Goal: Answer question/provide support

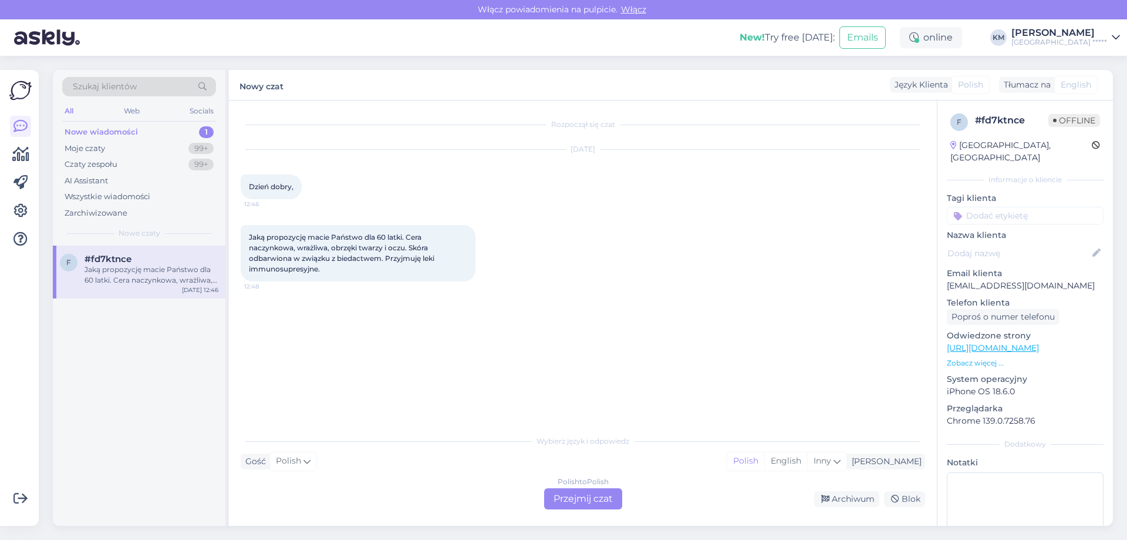
click at [573, 499] on div "Polish to Polish Przejmij czat" at bounding box center [583, 498] width 78 height 21
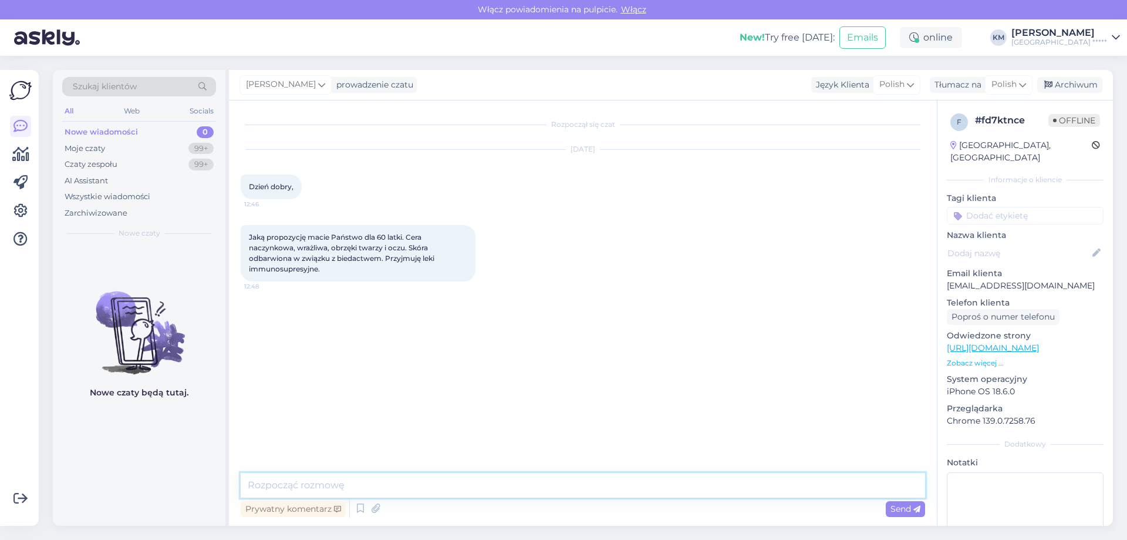
click at [413, 491] on textarea at bounding box center [583, 485] width 685 height 25
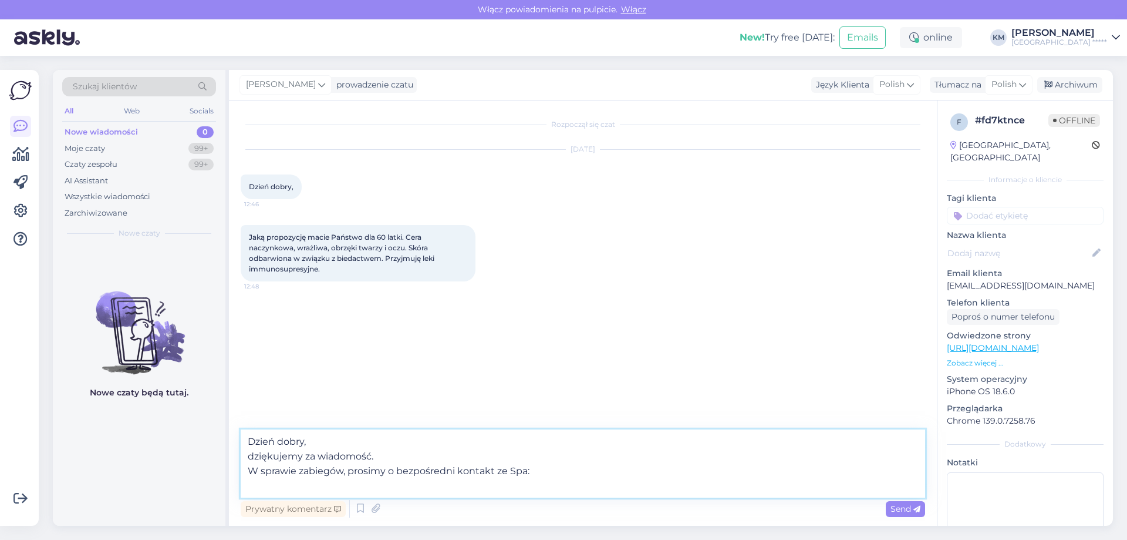
paste textarea "T: [PHONE_NUMBER] E: [EMAIL_ADDRESS][DOMAIN_NAME]"
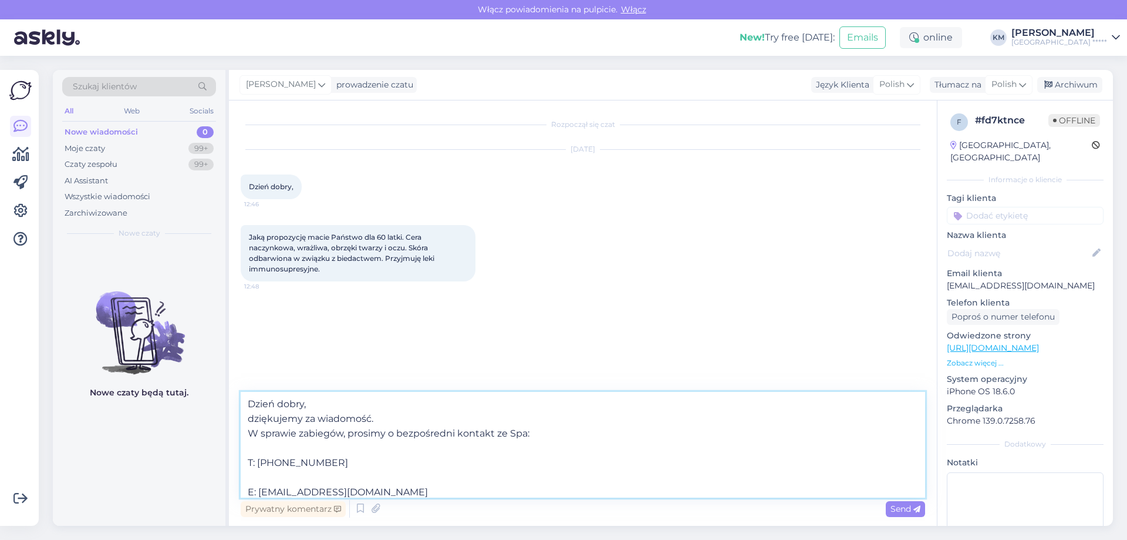
click at [310, 476] on textarea "Dzień dobry, dziękujemy za wiadomość. W sprawie zabiegów, prosimy o bezpośredni…" at bounding box center [583, 445] width 685 height 106
drag, startPoint x: 322, startPoint y: 476, endPoint x: 231, endPoint y: 476, distance: 90.4
click at [231, 476] on div "Rozpoczął się czat [DATE] Dzień dobry, 12:46 Jaką propozycję macie Państwo dla …" at bounding box center [583, 312] width 708 height 425
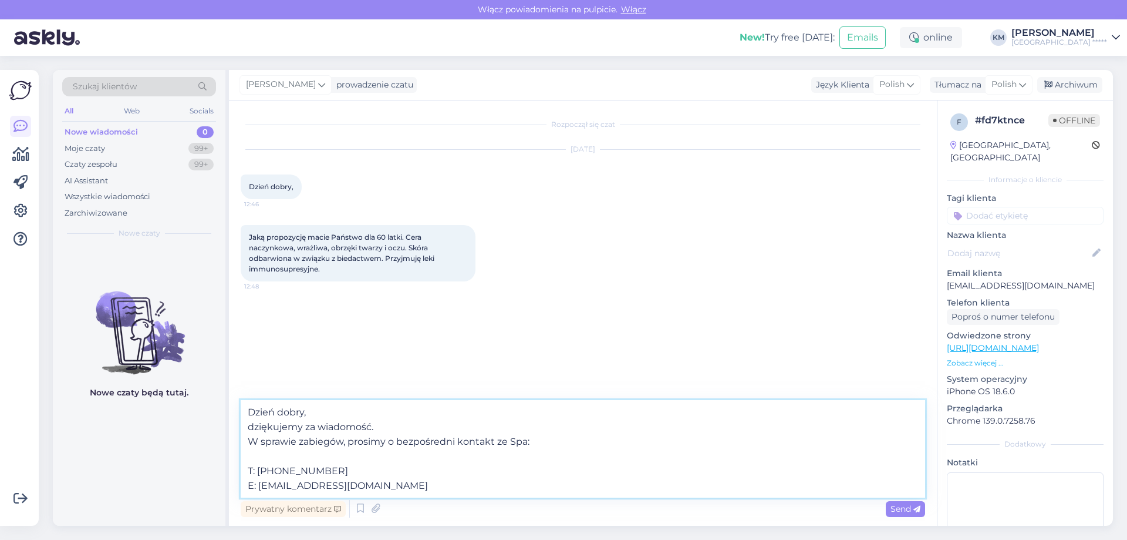
click at [274, 452] on textarea "Dzień dobry, dziękujemy za wiadomość. W sprawie zabiegów, prosimy o bezpośredni…" at bounding box center [583, 448] width 685 height 97
drag, startPoint x: 311, startPoint y: 457, endPoint x: 224, endPoint y: 459, distance: 87.5
click at [224, 459] on div "Szukaj klientów All Web Socials Nowe wiadomości 0 Moje czaty 99+ Czaty zespołu …" at bounding box center [583, 298] width 1060 height 456
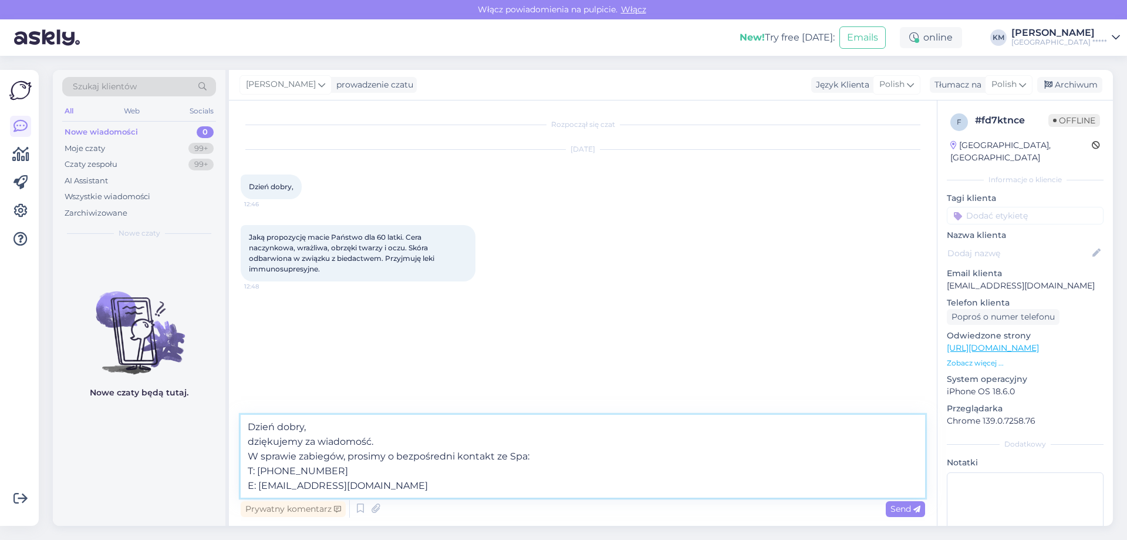
click at [388, 491] on textarea "Dzień dobry, dziękujemy za wiadomość. W sprawie zabiegów, prosimy o bezpośredni…" at bounding box center [583, 456] width 685 height 83
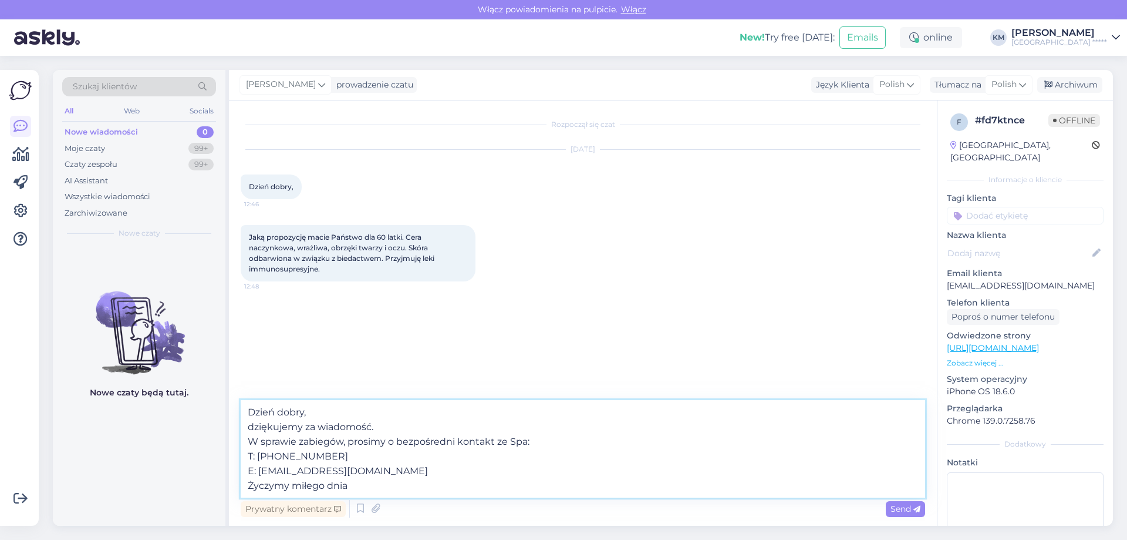
type textarea "Dzień dobry, dziękujemy za wiadomość. W sprawie zabiegów, prosimy o bezpośredni…"
